Goal: Information Seeking & Learning: Find specific fact

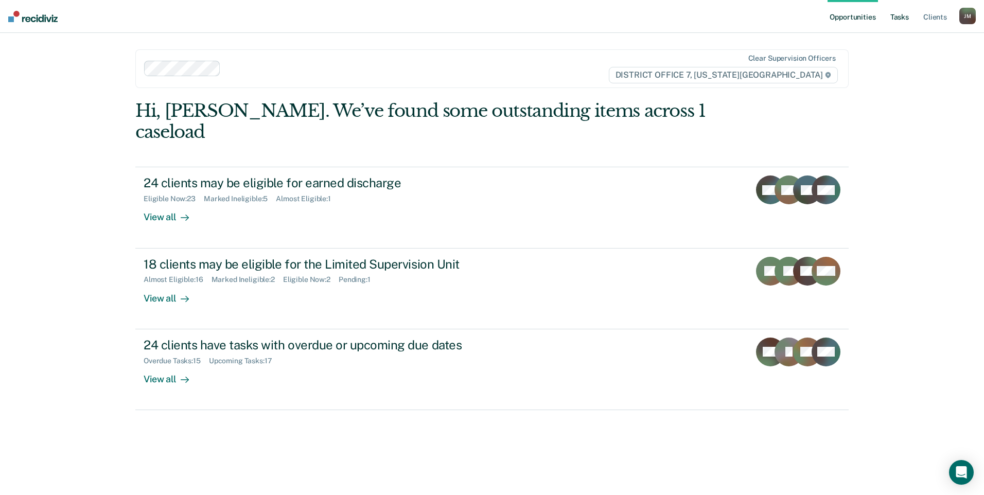
click at [910, 19] on link "Tasks" at bounding box center [899, 16] width 23 height 33
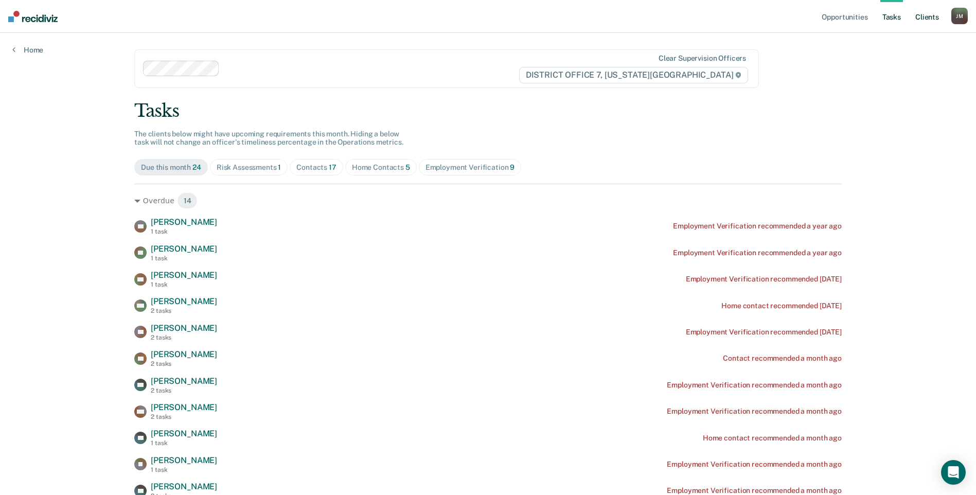
click at [916, 18] on link "Client s" at bounding box center [928, 16] width 28 height 33
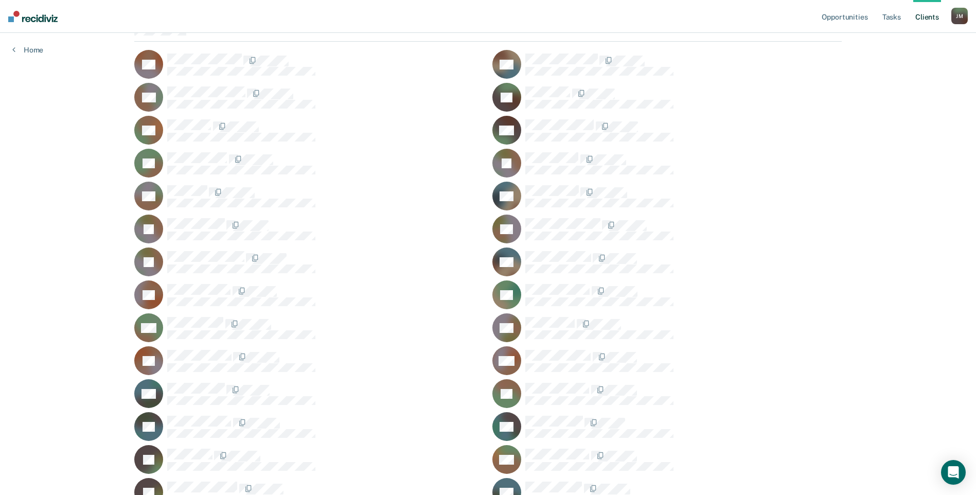
scroll to position [257, 0]
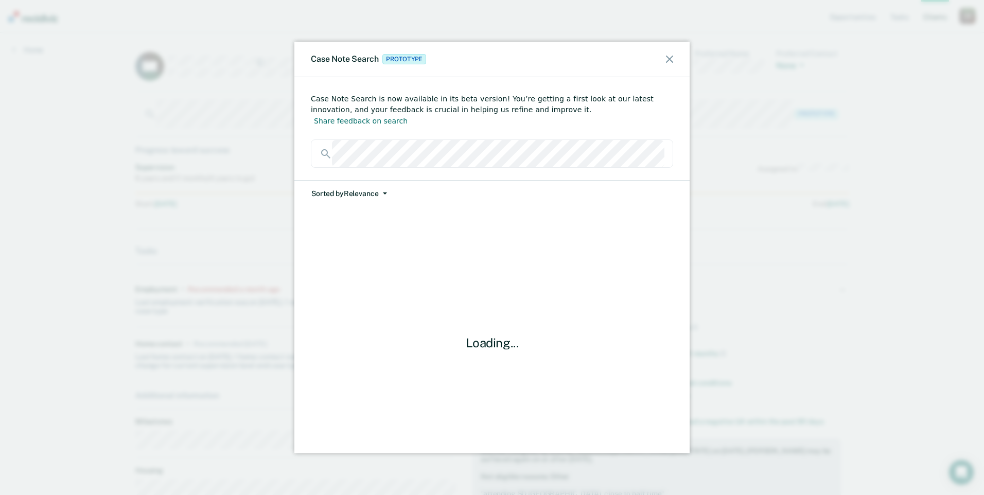
click at [365, 184] on button "Sorted by Relevance" at bounding box center [349, 194] width 77 height 26
click at [378, 225] on button "Date" at bounding box center [360, 233] width 99 height 16
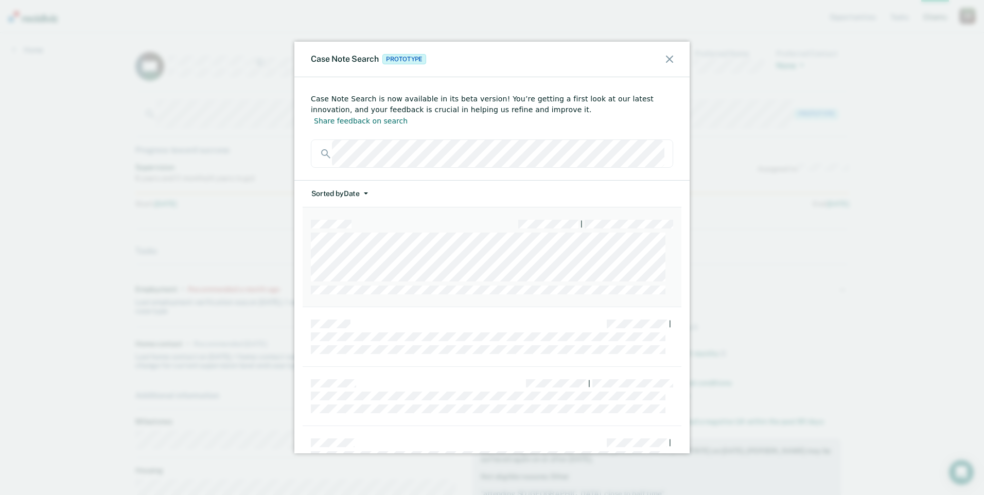
click at [464, 220] on div "|" at bounding box center [492, 224] width 362 height 9
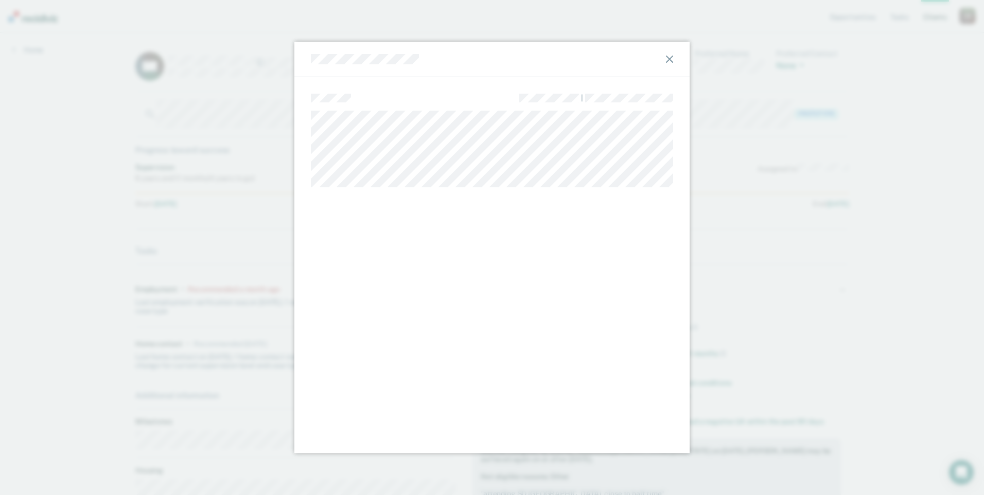
click at [676, 53] on div at bounding box center [491, 60] width 395 height 36
click at [668, 58] on icon at bounding box center [669, 59] width 7 height 7
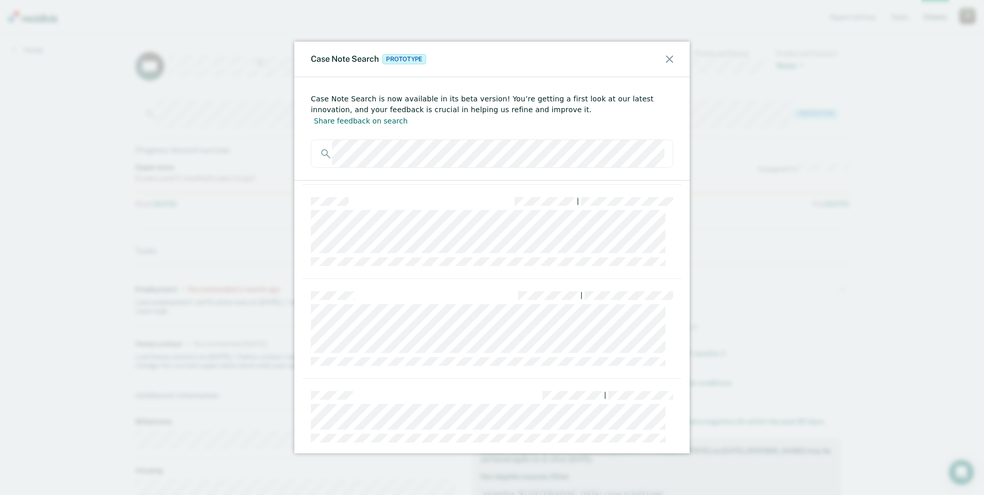
scroll to position [463, 0]
click at [432, 252] on div "|" at bounding box center [492, 227] width 379 height 94
click at [407, 252] on div "|" at bounding box center [492, 227] width 379 height 94
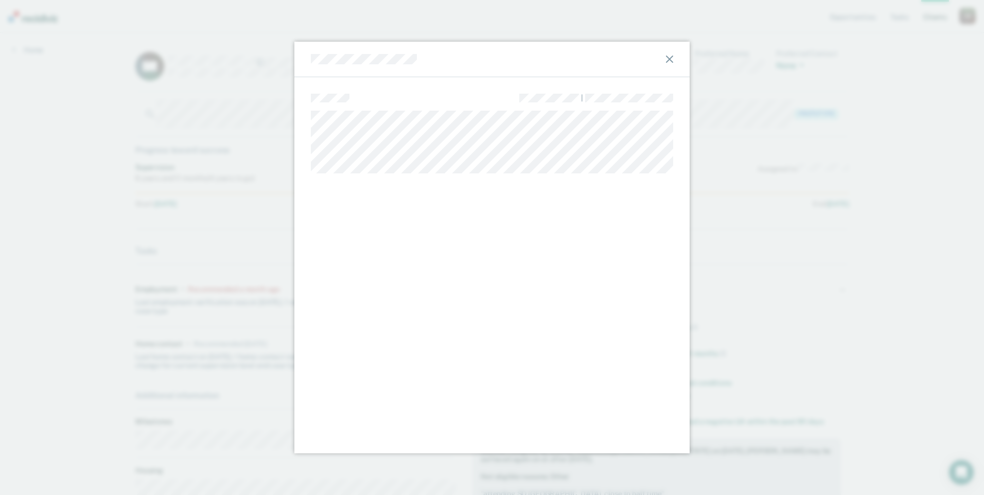
click at [309, 61] on div at bounding box center [491, 60] width 395 height 36
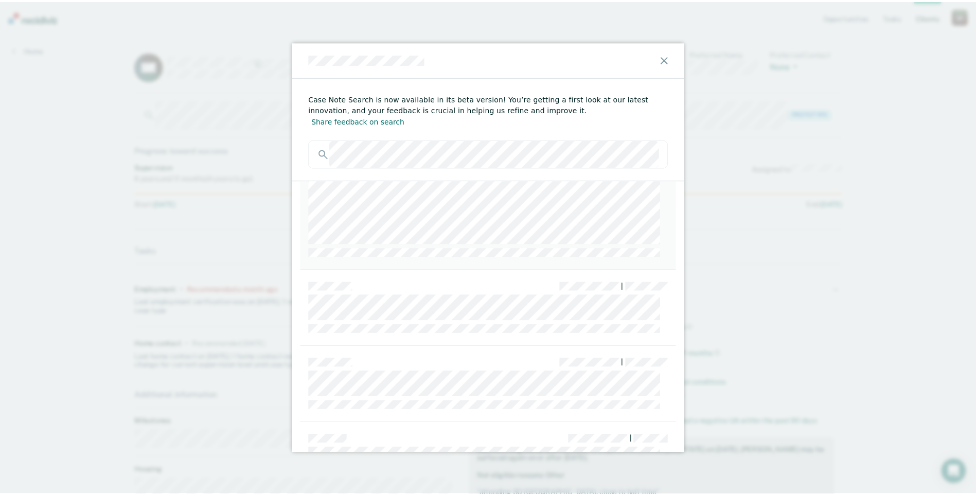
scroll to position [3946, 0]
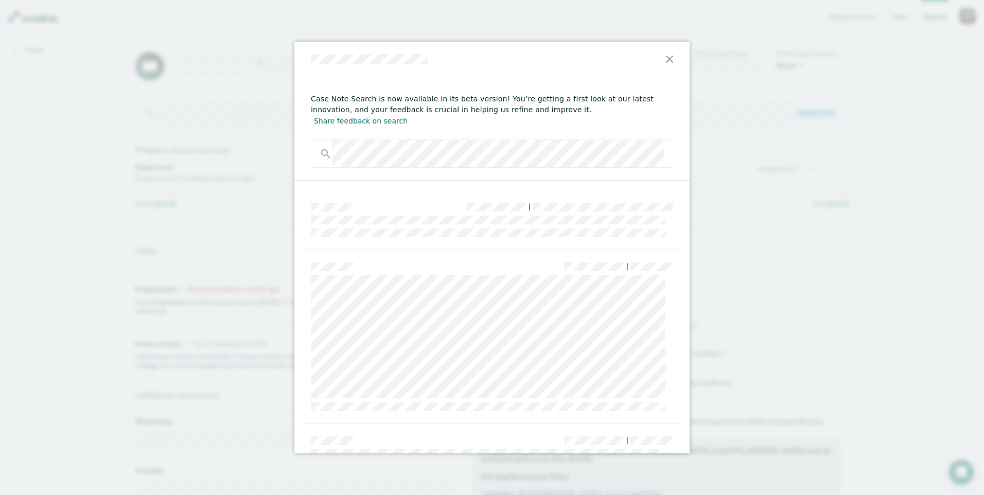
click at [667, 56] on icon at bounding box center [669, 59] width 7 height 7
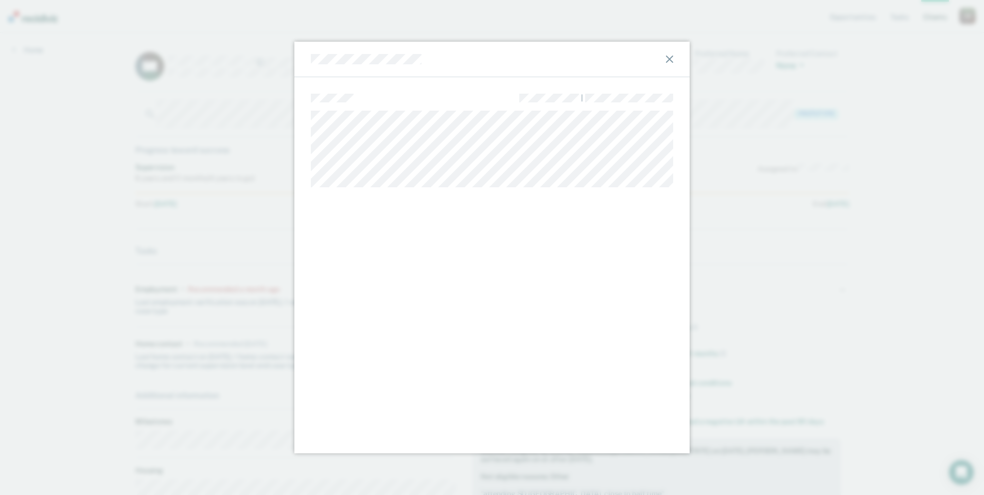
click at [668, 57] on icon at bounding box center [669, 59] width 7 height 7
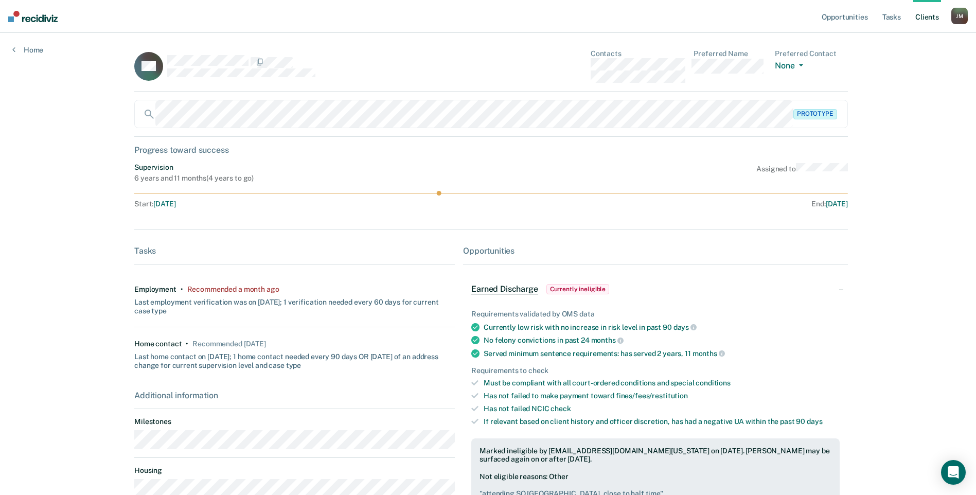
click at [256, 289] on div "Recommended a month ago" at bounding box center [233, 289] width 92 height 9
click at [279, 303] on div "Last employment verification was on [DATE]; 1 verification needed every 60 days…" at bounding box center [294, 305] width 321 height 22
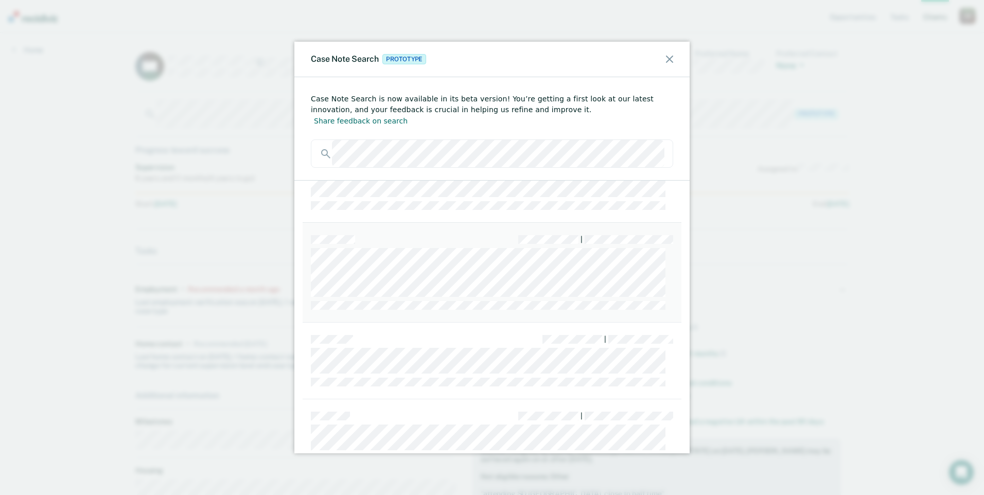
scroll to position [463, 0]
